Goal: Information Seeking & Learning: Understand process/instructions

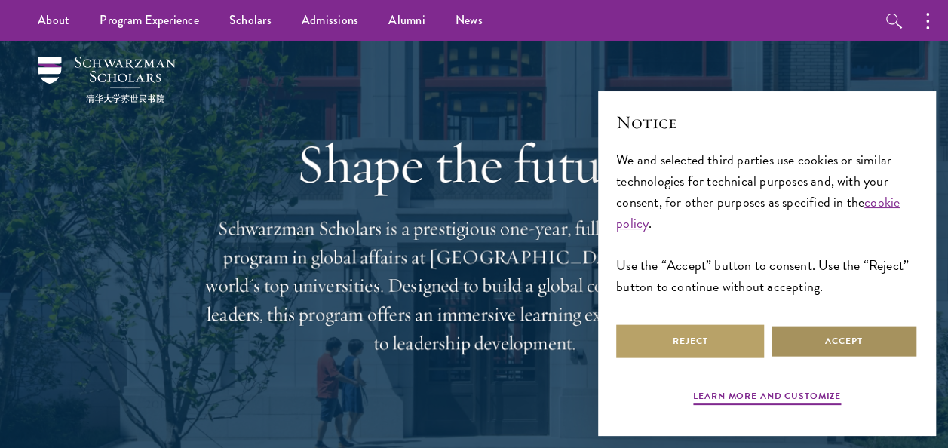
click at [806, 346] on button "Accept" at bounding box center [844, 341] width 148 height 34
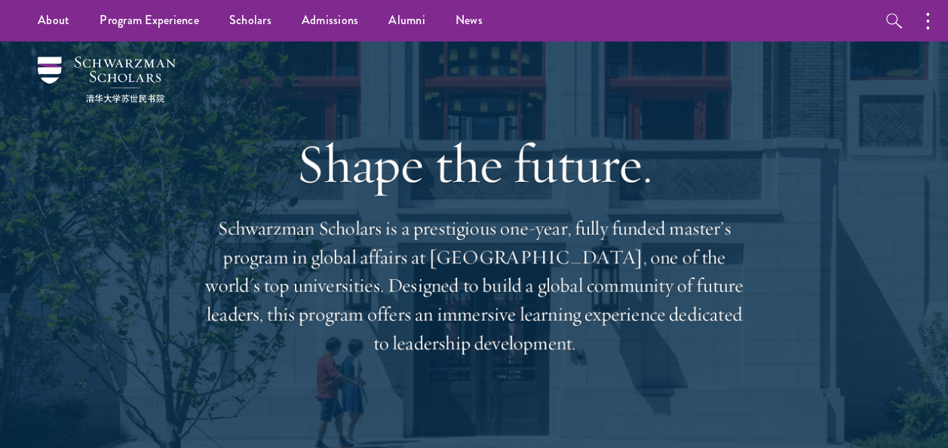
scroll to position [15, 0]
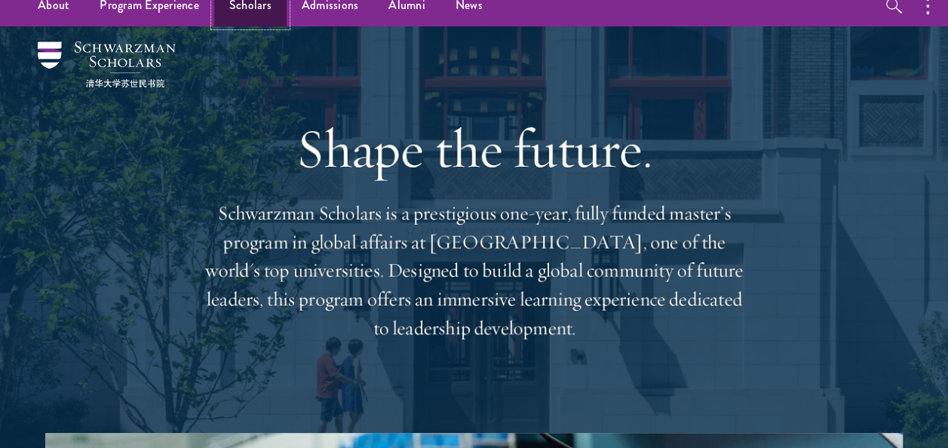
click at [253, 3] on link "Scholars" at bounding box center [250, 5] width 72 height 41
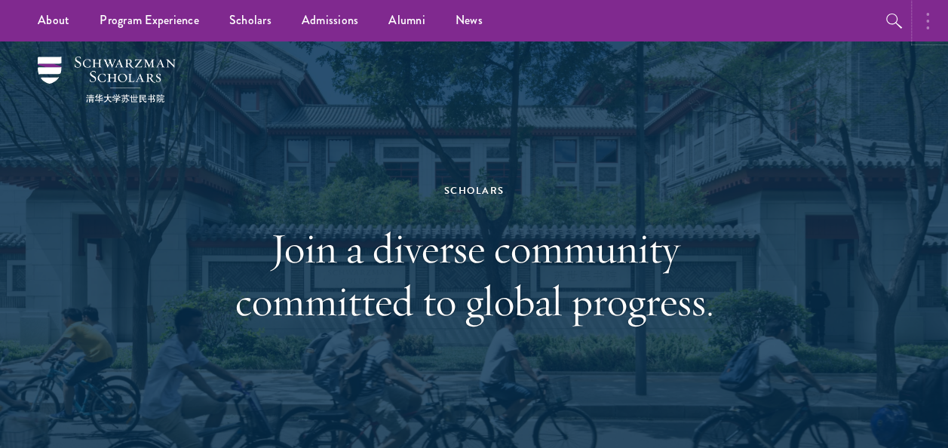
click at [929, 20] on icon "button" at bounding box center [927, 21] width 3 height 18
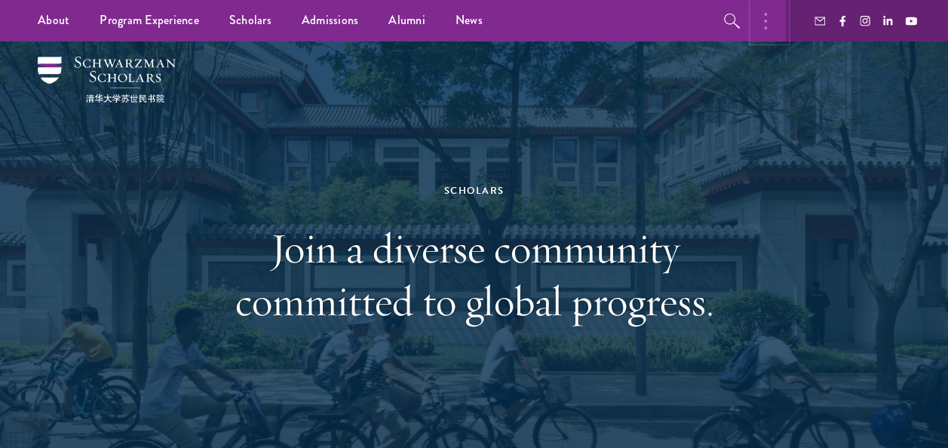
click at [764, 18] on icon "button" at bounding box center [765, 21] width 3 height 18
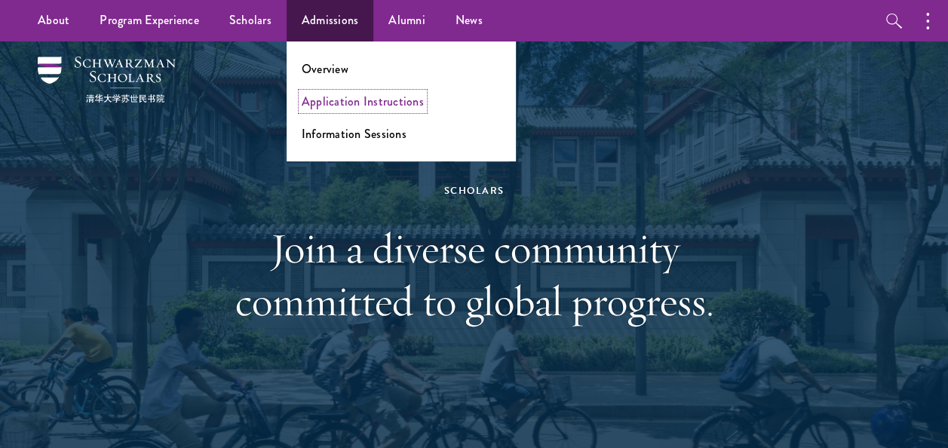
click at [345, 100] on link "Application Instructions" at bounding box center [363, 101] width 122 height 17
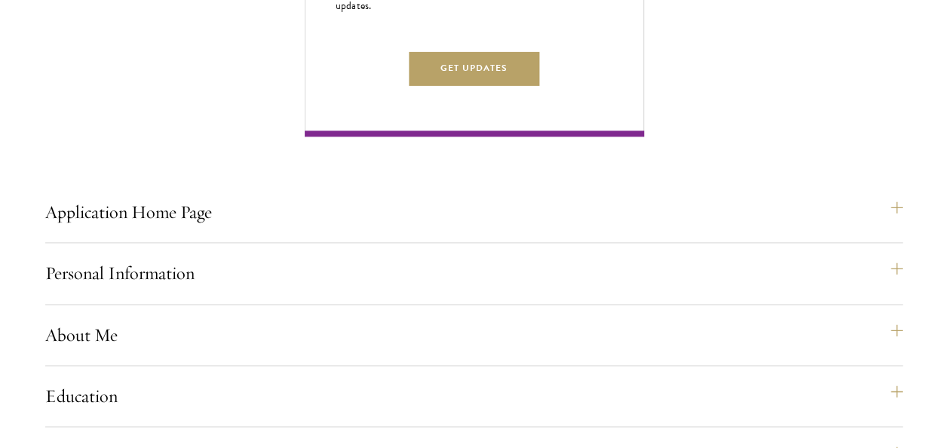
scroll to position [984, 0]
